Goal: Communication & Community: Answer question/provide support

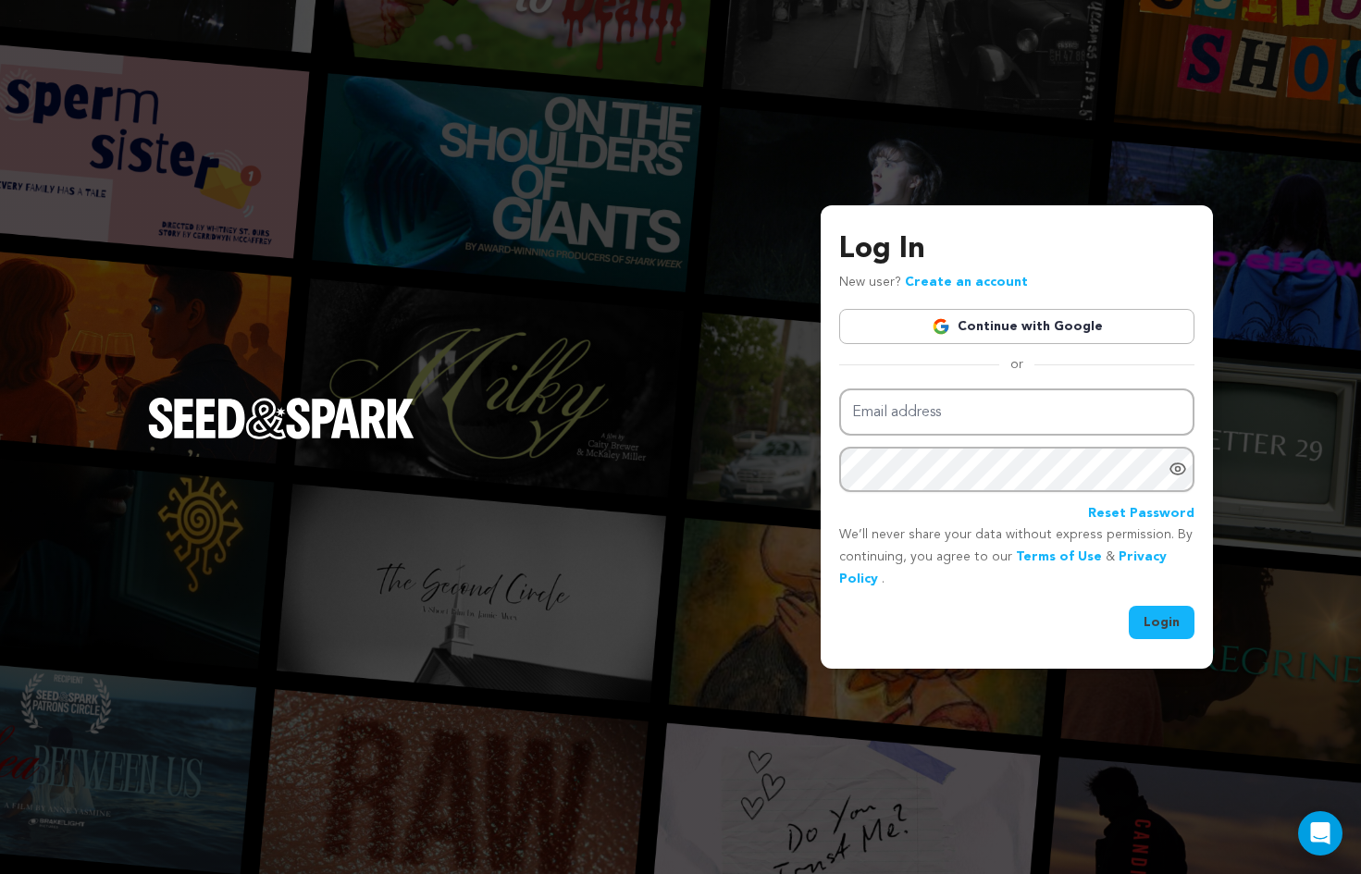
click at [1004, 329] on link "Continue with Google" at bounding box center [1016, 326] width 355 height 35
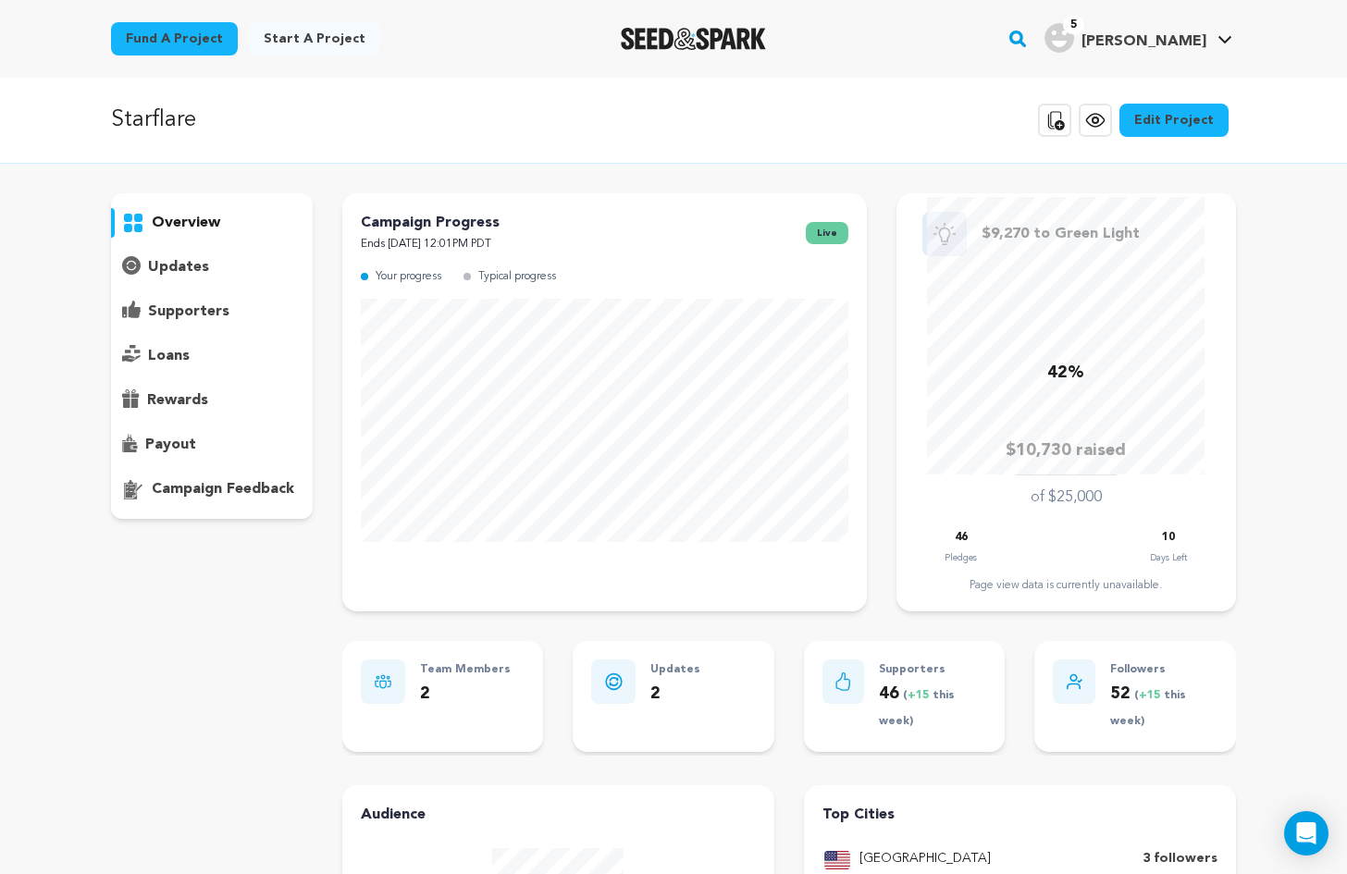
click at [228, 306] on div "supporters" at bounding box center [212, 312] width 202 height 30
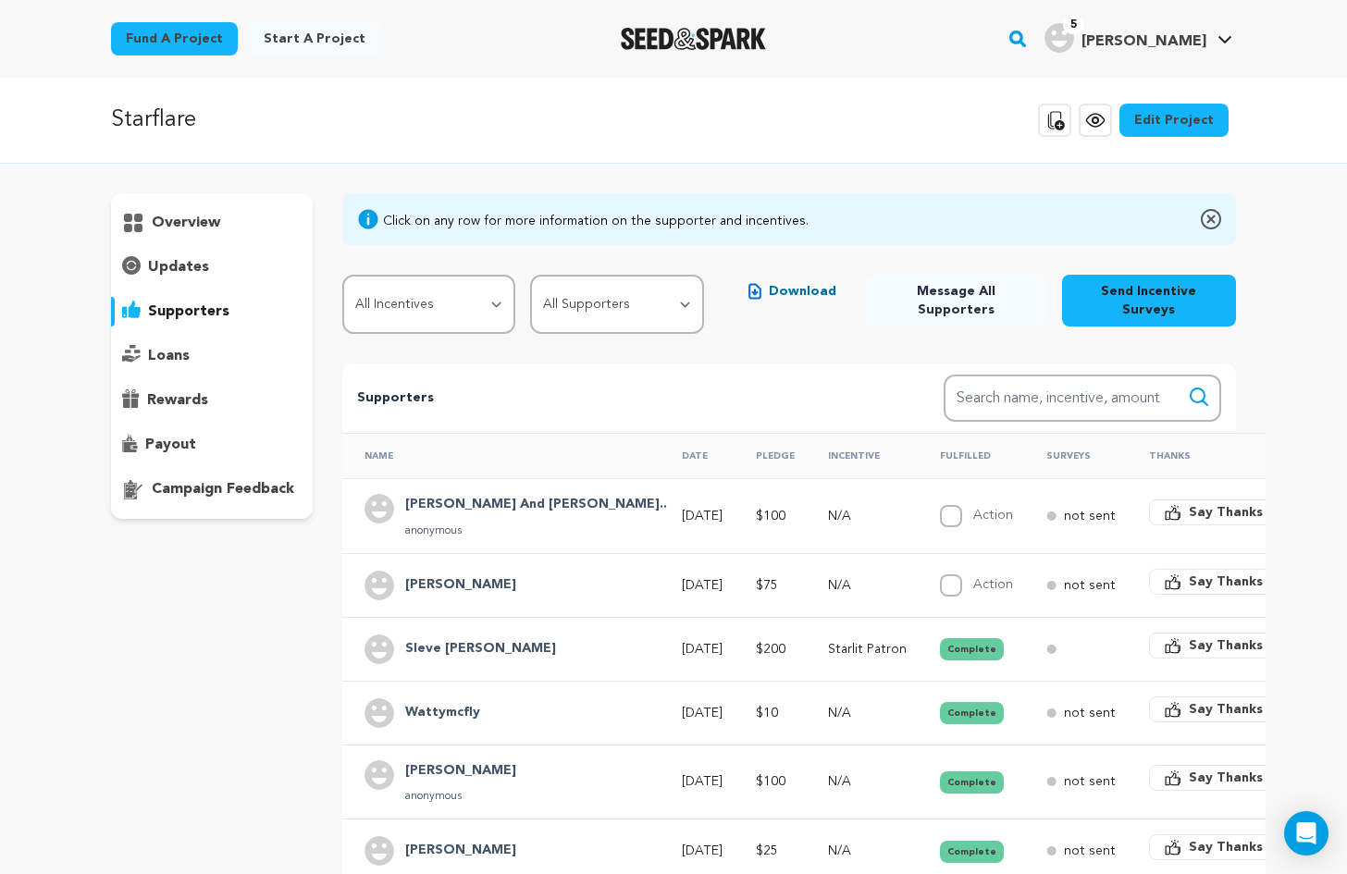
click at [209, 220] on p "overview" at bounding box center [186, 223] width 68 height 22
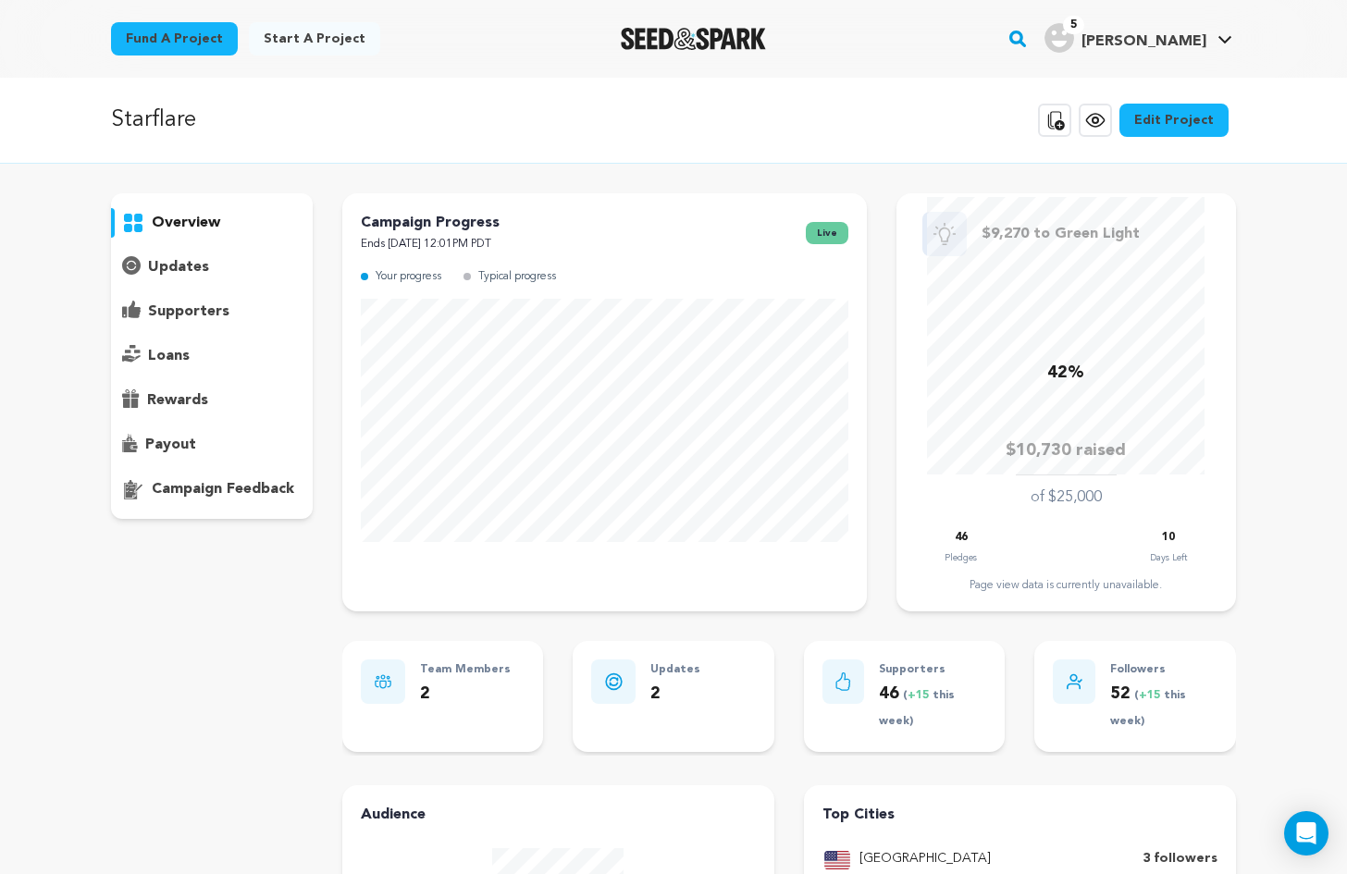
click at [203, 310] on p "supporters" at bounding box center [188, 312] width 81 height 22
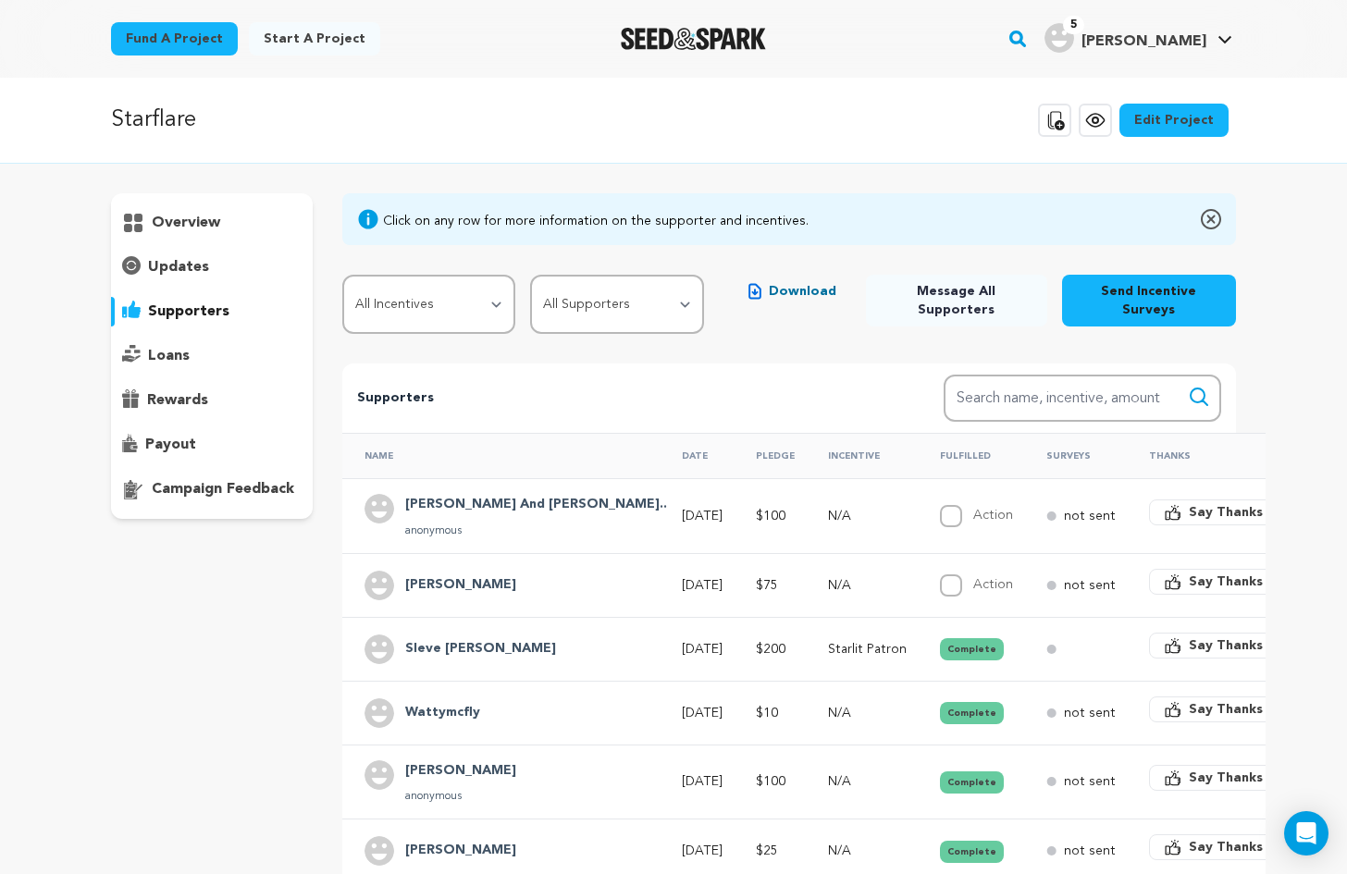
click at [465, 494] on h4 "[PERSON_NAME] And [PERSON_NAME].." at bounding box center [536, 505] width 262 height 22
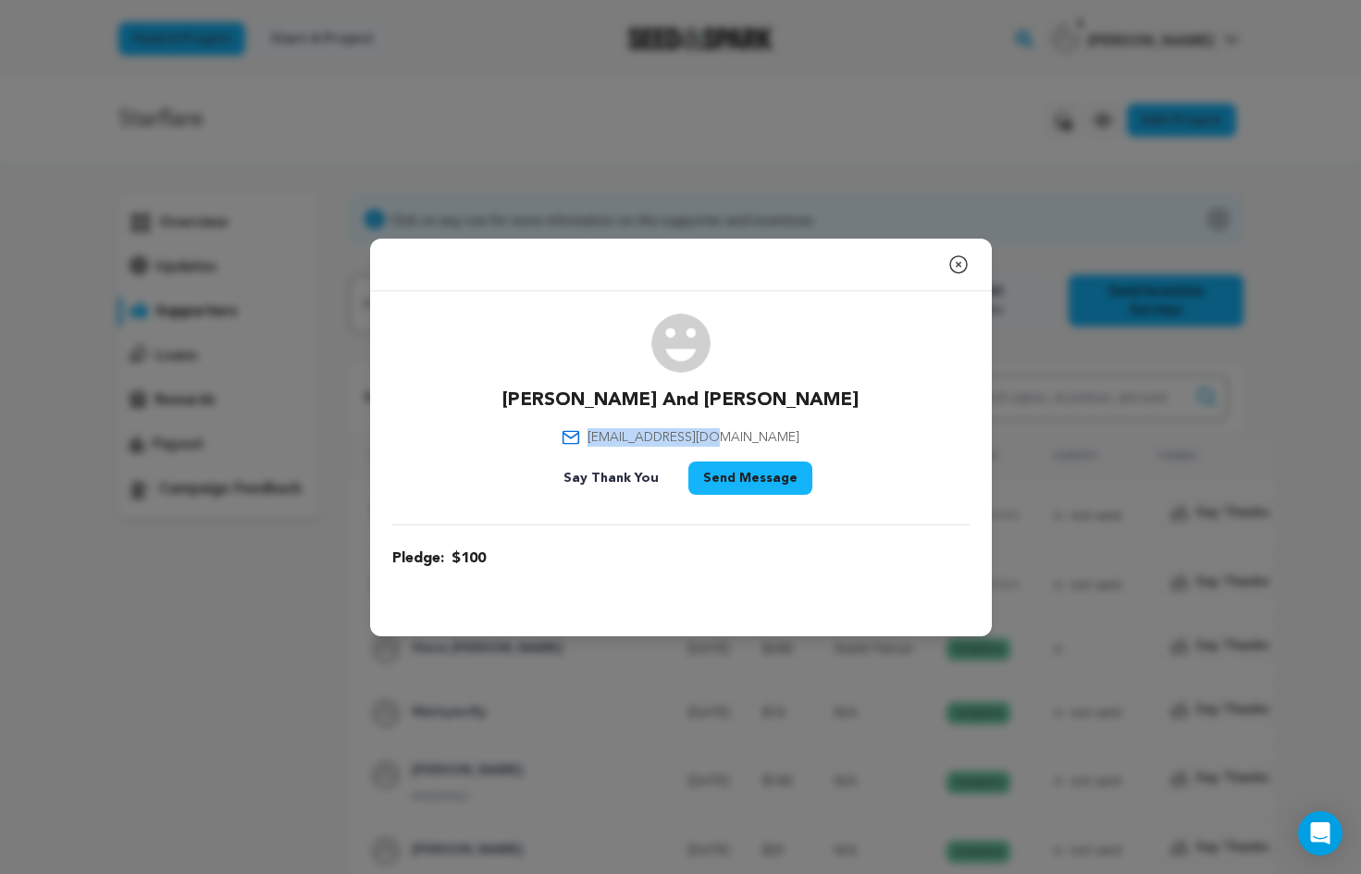
drag, startPoint x: 769, startPoint y: 438, endPoint x: 628, endPoint y: 437, distance: 140.6
click at [628, 437] on div "[PERSON_NAME] And [PERSON_NAME] [EMAIL_ADDRESS][DOMAIN_NAME] Say Thank You Send…" at bounding box center [680, 408] width 577 height 189
copy span "[EMAIL_ADDRESS][DOMAIN_NAME]"
click at [960, 266] on icon "button" at bounding box center [958, 264] width 22 height 22
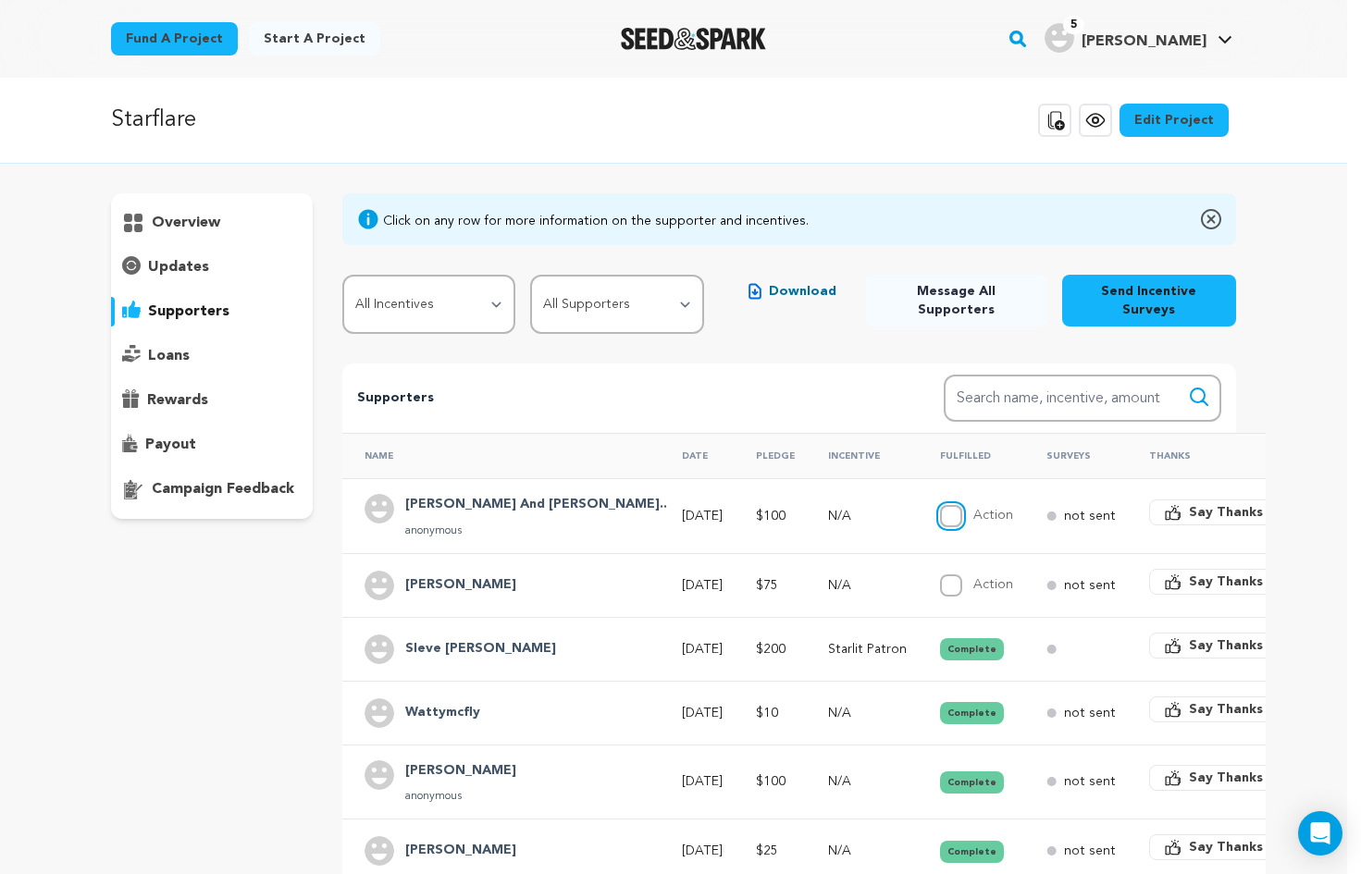
click at [940, 505] on input "Action" at bounding box center [951, 516] width 22 height 22
checkbox input "true"
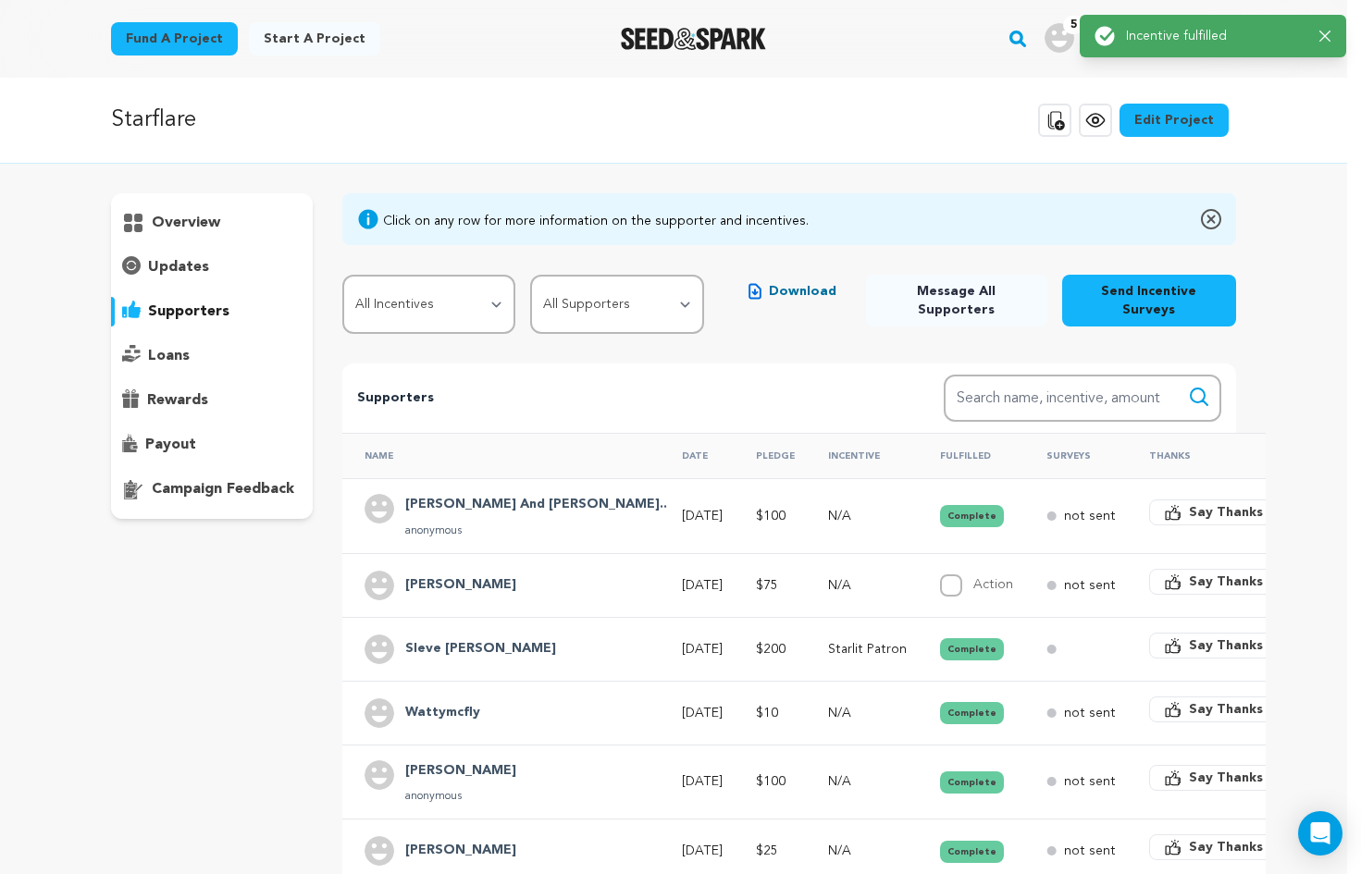
click at [177, 229] on p "overview" at bounding box center [186, 223] width 68 height 22
